Goal: Task Accomplishment & Management: Use online tool/utility

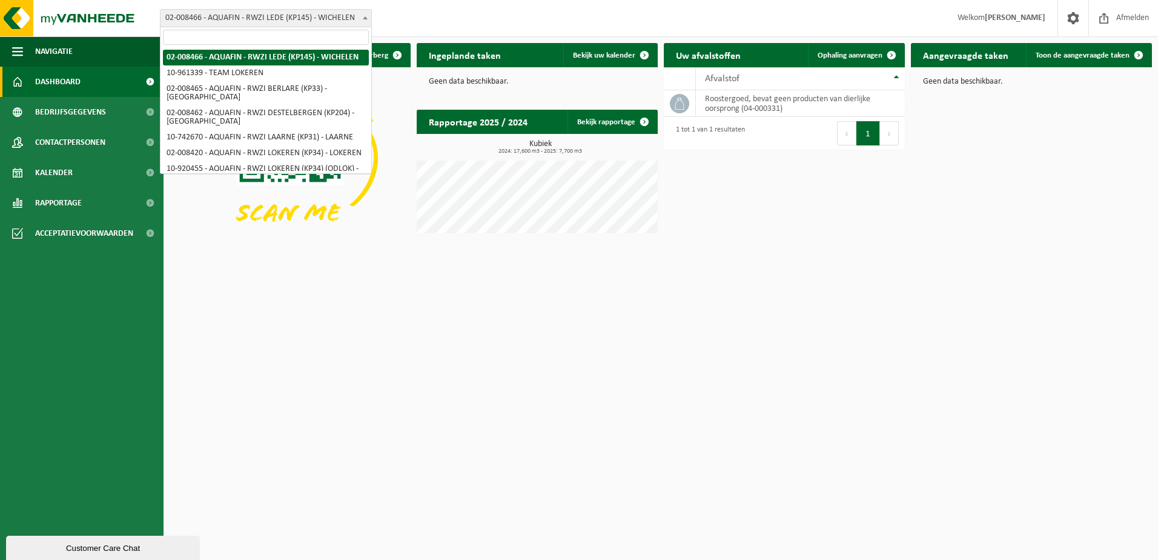
click at [367, 16] on span at bounding box center [365, 18] width 12 height 16
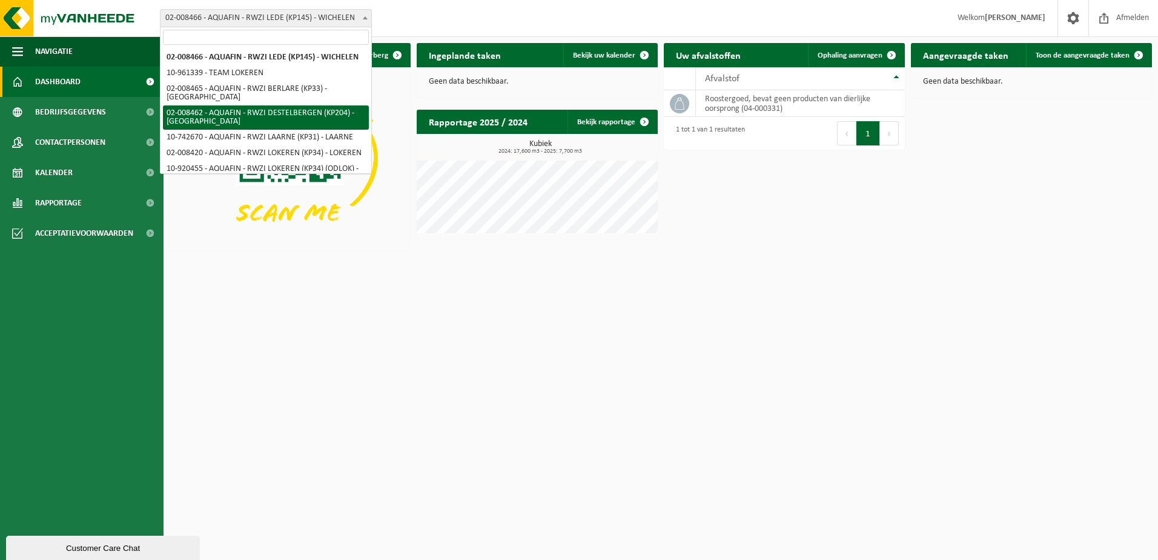
select select "1271"
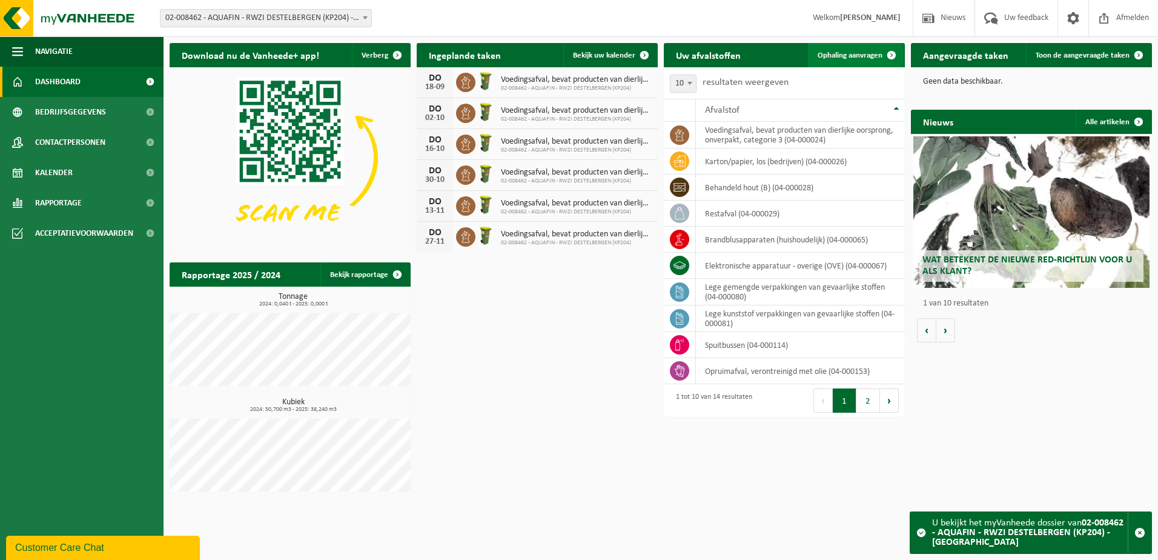
click at [892, 54] on span at bounding box center [892, 55] width 24 height 24
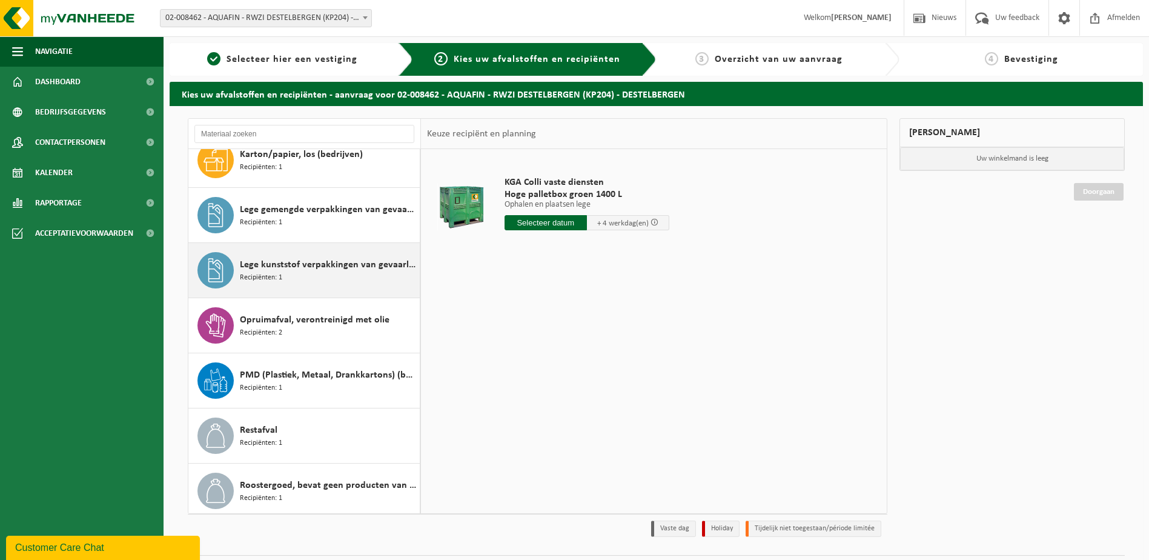
scroll to position [242, 0]
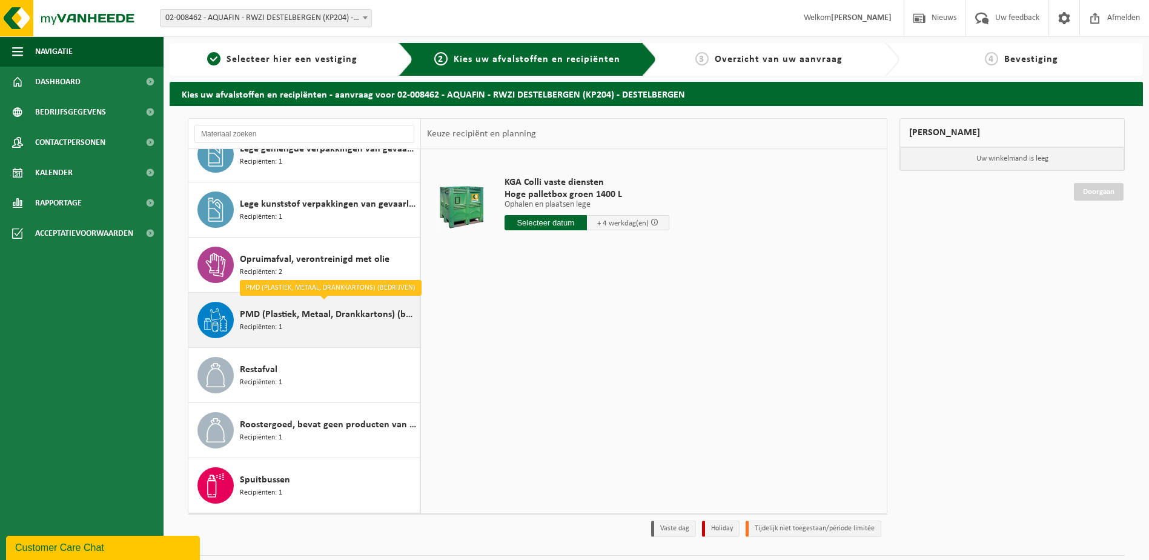
click at [355, 319] on span "PMD (Plastiek, Metaal, Drankkartons) (bedrijven)" at bounding box center [328, 314] width 177 height 15
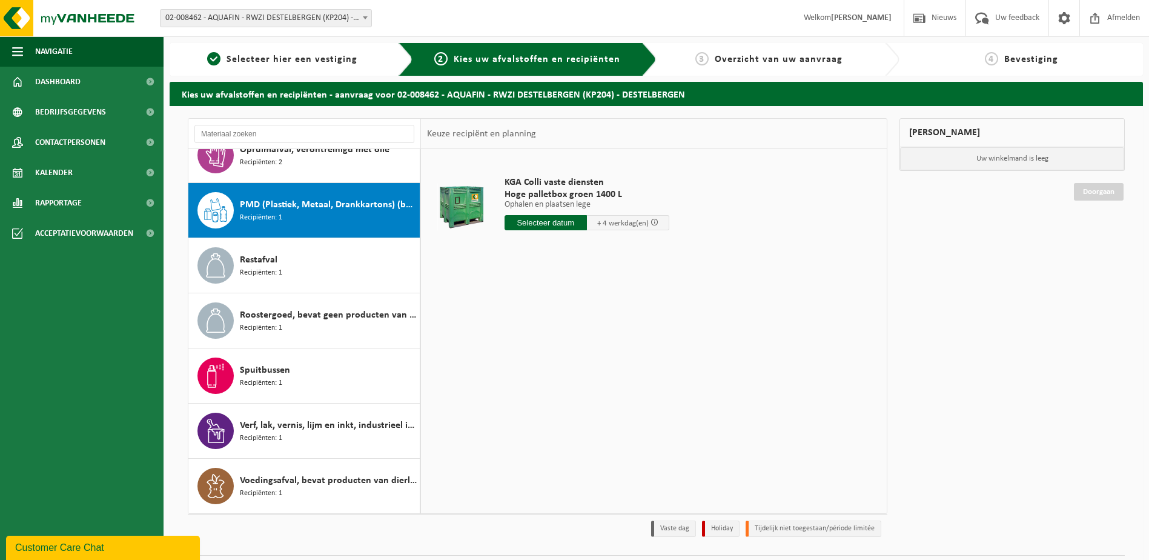
scroll to position [352, 0]
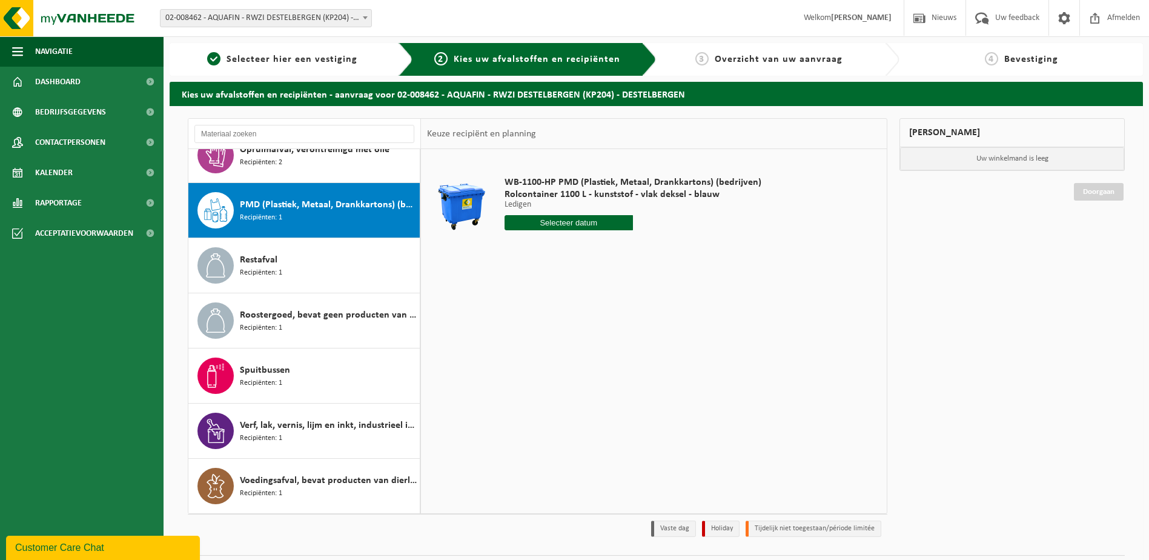
click at [580, 220] on input "text" at bounding box center [569, 222] width 128 height 15
click at [539, 348] on div "23" at bounding box center [536, 349] width 21 height 19
type input "Van 2025-09-23"
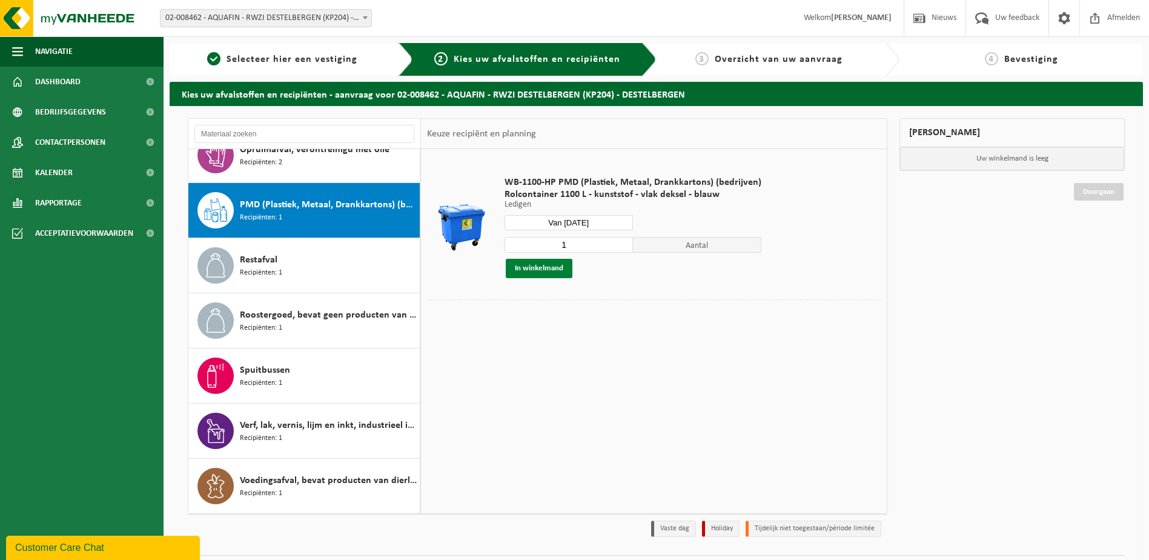
click at [546, 270] on button "In winkelmand" at bounding box center [539, 268] width 67 height 19
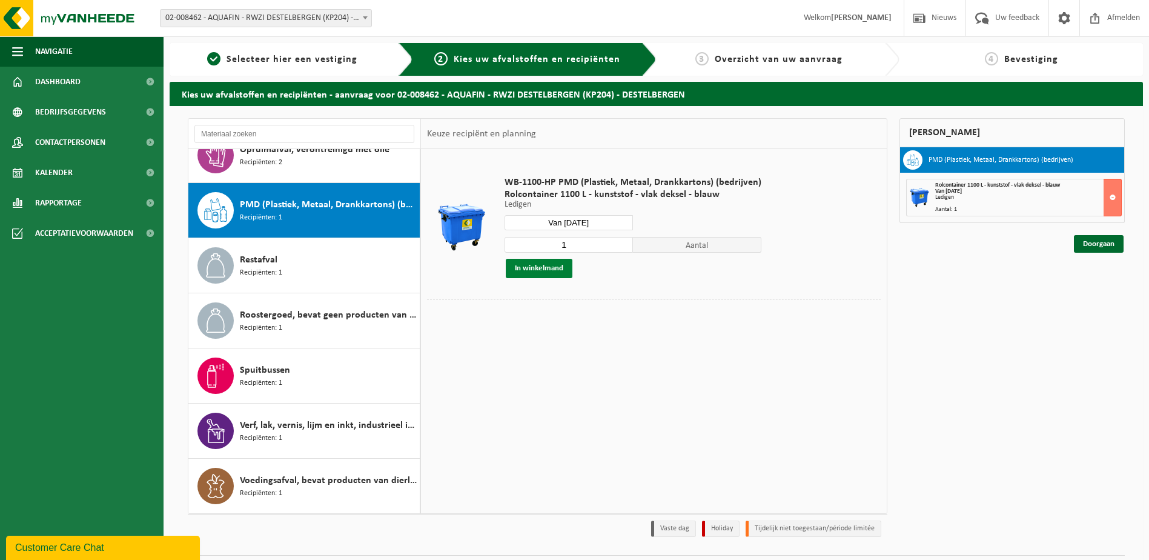
click at [546, 270] on button "In winkelmand" at bounding box center [539, 268] width 67 height 19
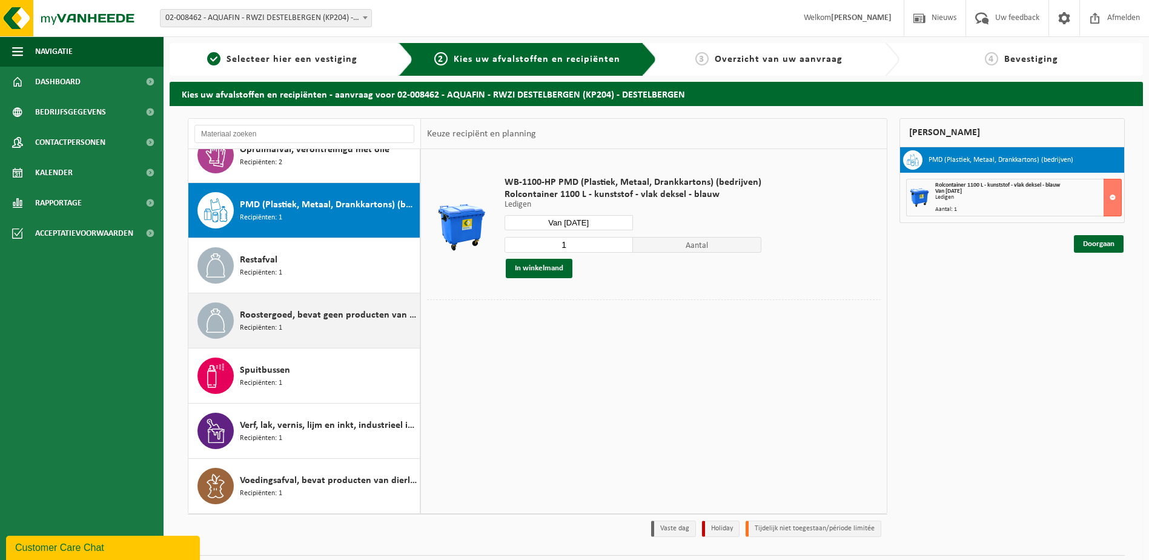
click at [319, 325] on div "Roostergoed, bevat geen producten van dierlijke oorsprong Recipiënten: 1" at bounding box center [328, 320] width 177 height 36
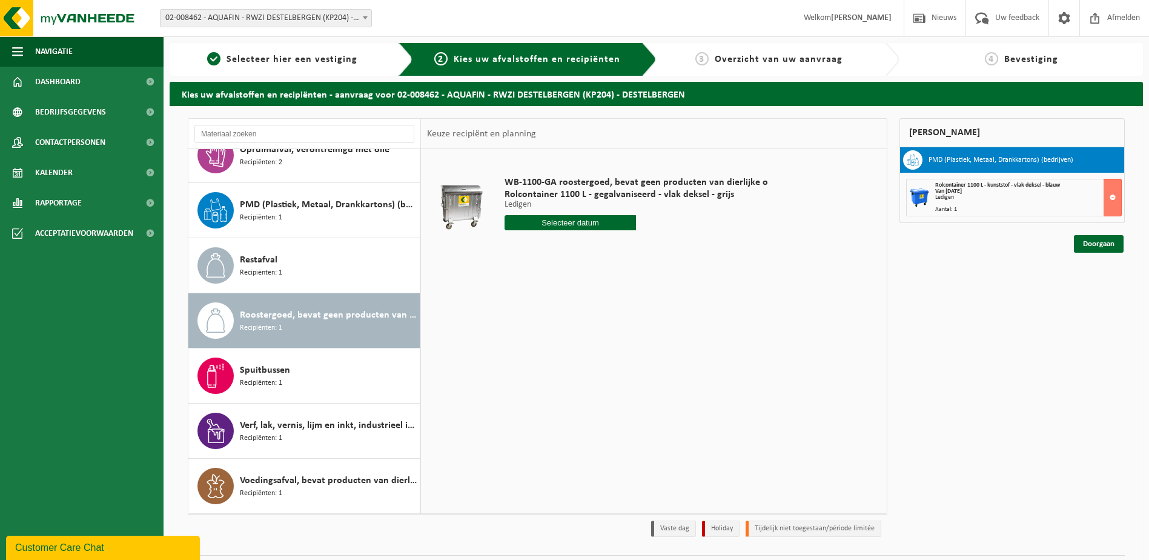
click at [577, 223] on input "text" at bounding box center [571, 222] width 132 height 15
click at [582, 331] on div "18" at bounding box center [579, 329] width 21 height 19
type input "Van 2025-09-18"
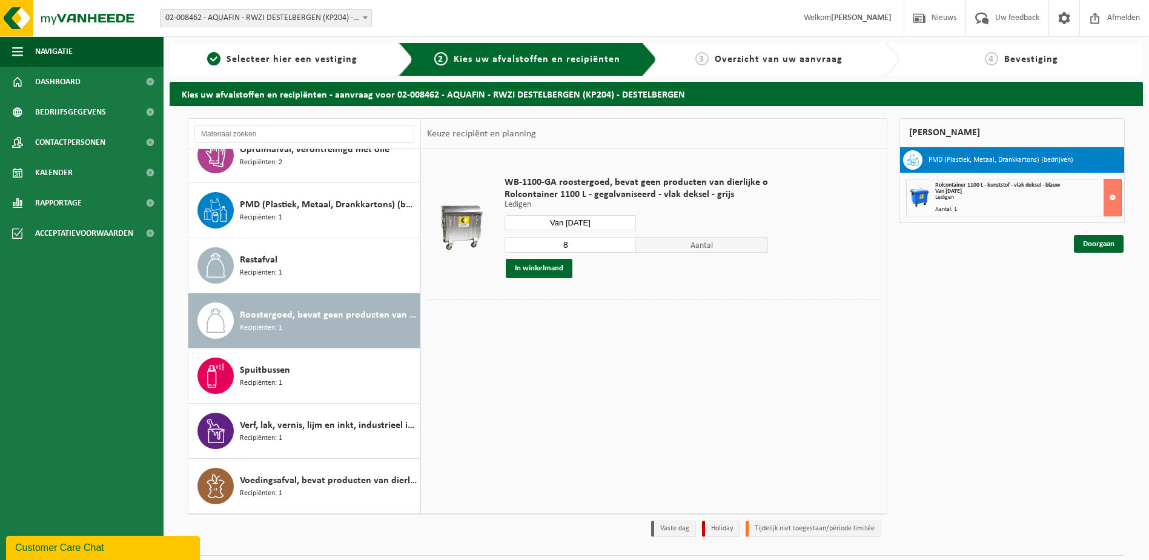
click at [578, 243] on input "8" at bounding box center [571, 245] width 132 height 16
click at [623, 248] on input "7" at bounding box center [571, 245] width 132 height 16
click at [623, 248] on input "6" at bounding box center [571, 245] width 132 height 16
click at [623, 248] on input "5" at bounding box center [571, 245] width 132 height 16
type input "4"
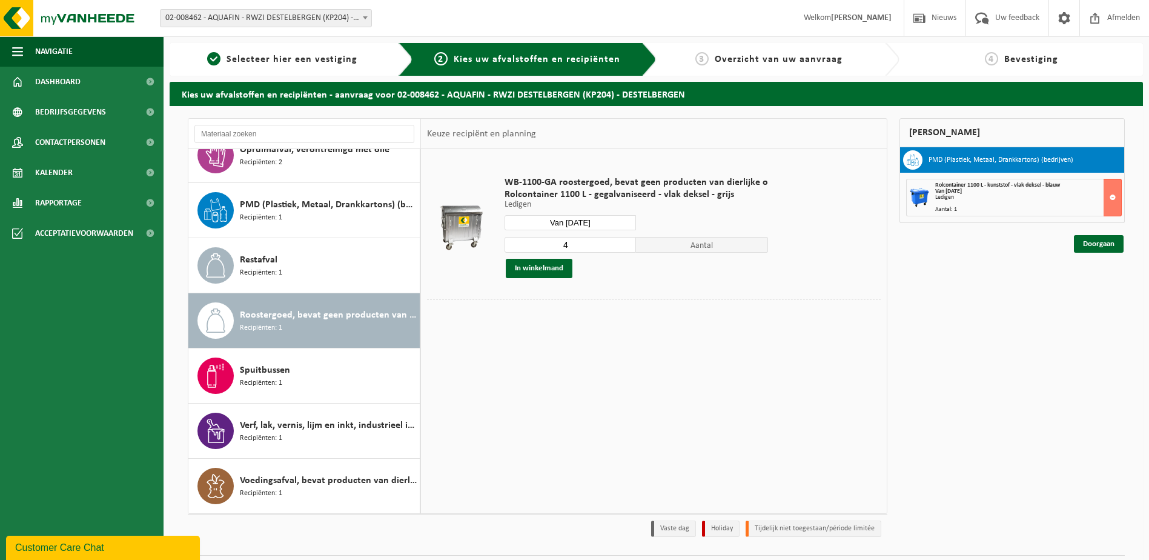
click at [623, 248] on input "4" at bounding box center [571, 245] width 132 height 16
click at [547, 265] on button "In winkelmand" at bounding box center [539, 268] width 67 height 19
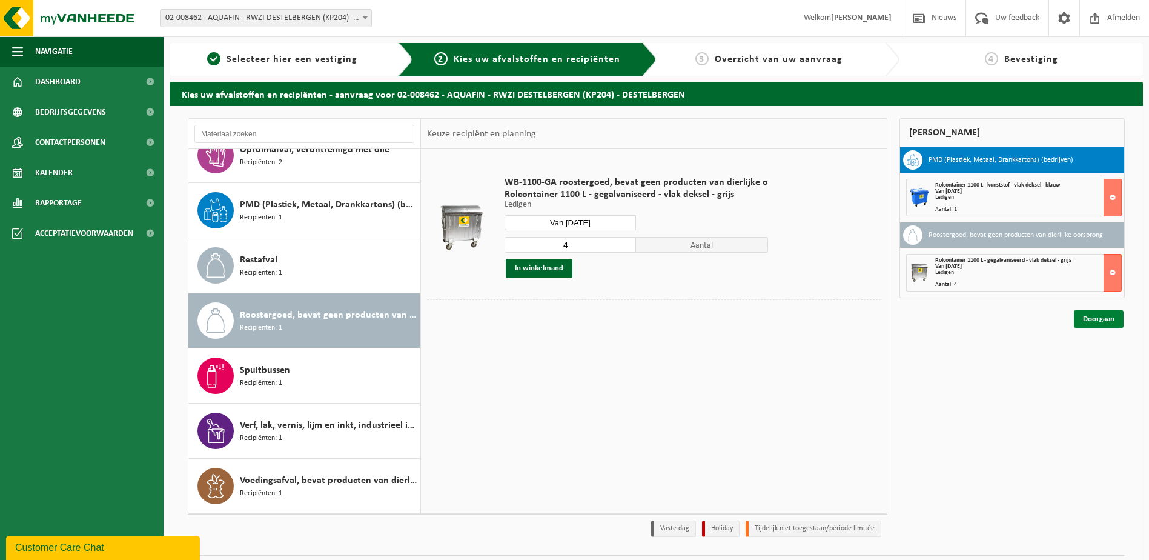
click at [1096, 319] on link "Doorgaan" at bounding box center [1099, 319] width 50 height 18
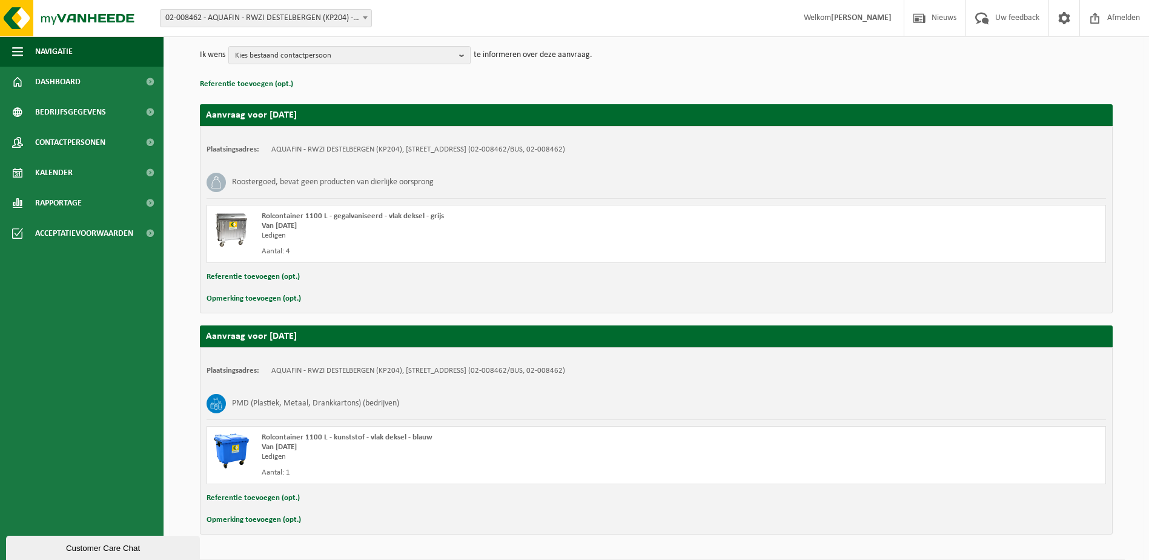
scroll to position [181, 0]
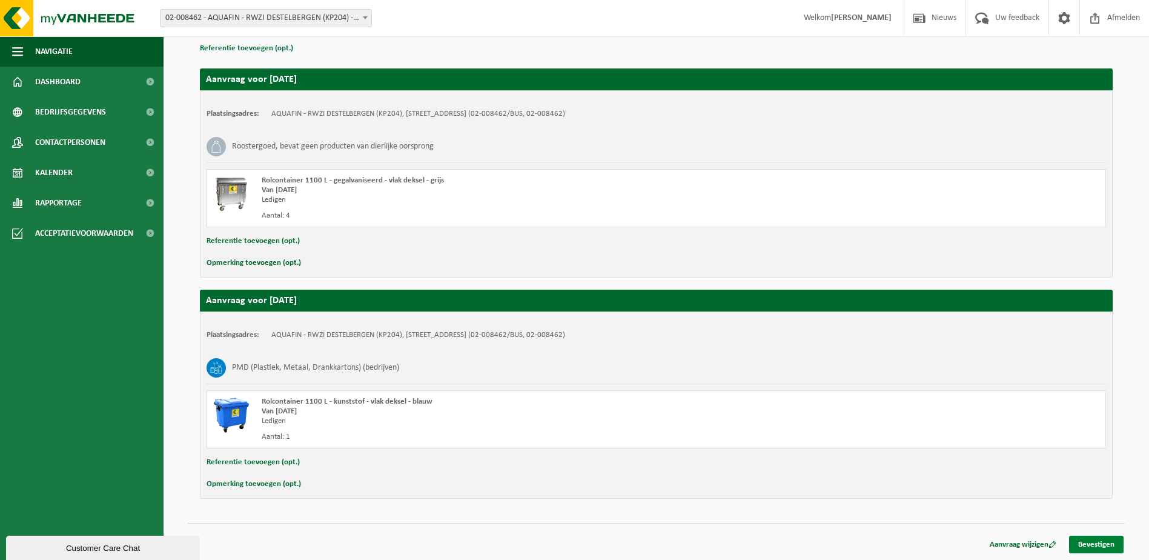
click at [1099, 546] on link "Bevestigen" at bounding box center [1096, 544] width 55 height 18
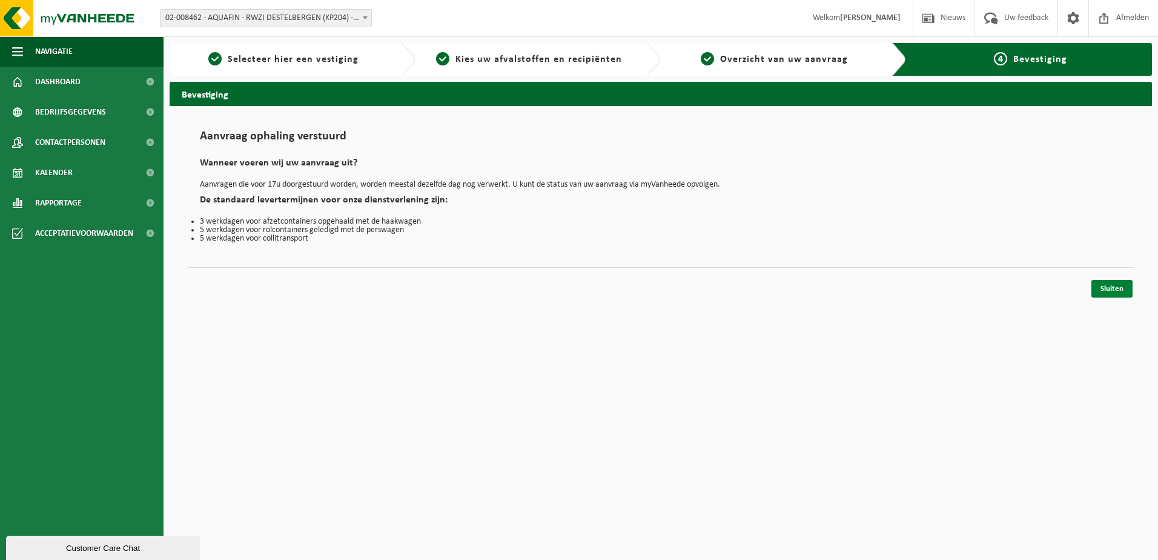
click at [1119, 283] on link "Sluiten" at bounding box center [1112, 289] width 41 height 18
